Goal: Task Accomplishment & Management: Manage account settings

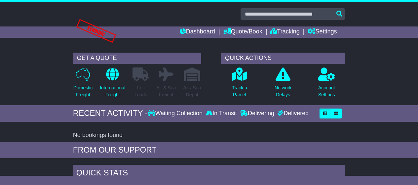
drag, startPoint x: 94, startPoint y: 30, endPoint x: 128, endPoint y: 26, distance: 34.6
click at [126, 26] on div "Dashboard Quote/Book Domestic International Saved Quotes Drafts" at bounding box center [209, 26] width 418 height 48
click at [320, 27] on link "Settings" at bounding box center [322, 31] width 29 height 11
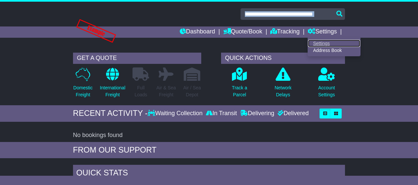
click at [322, 42] on link "Settings" at bounding box center [334, 43] width 52 height 7
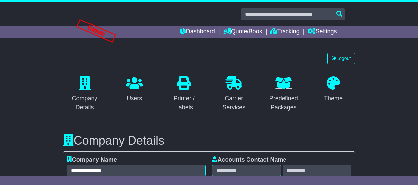
select select "*"
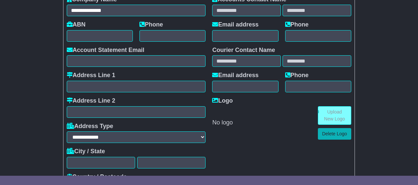
scroll to position [101, 0]
